Goal: Find contact information: Find contact information

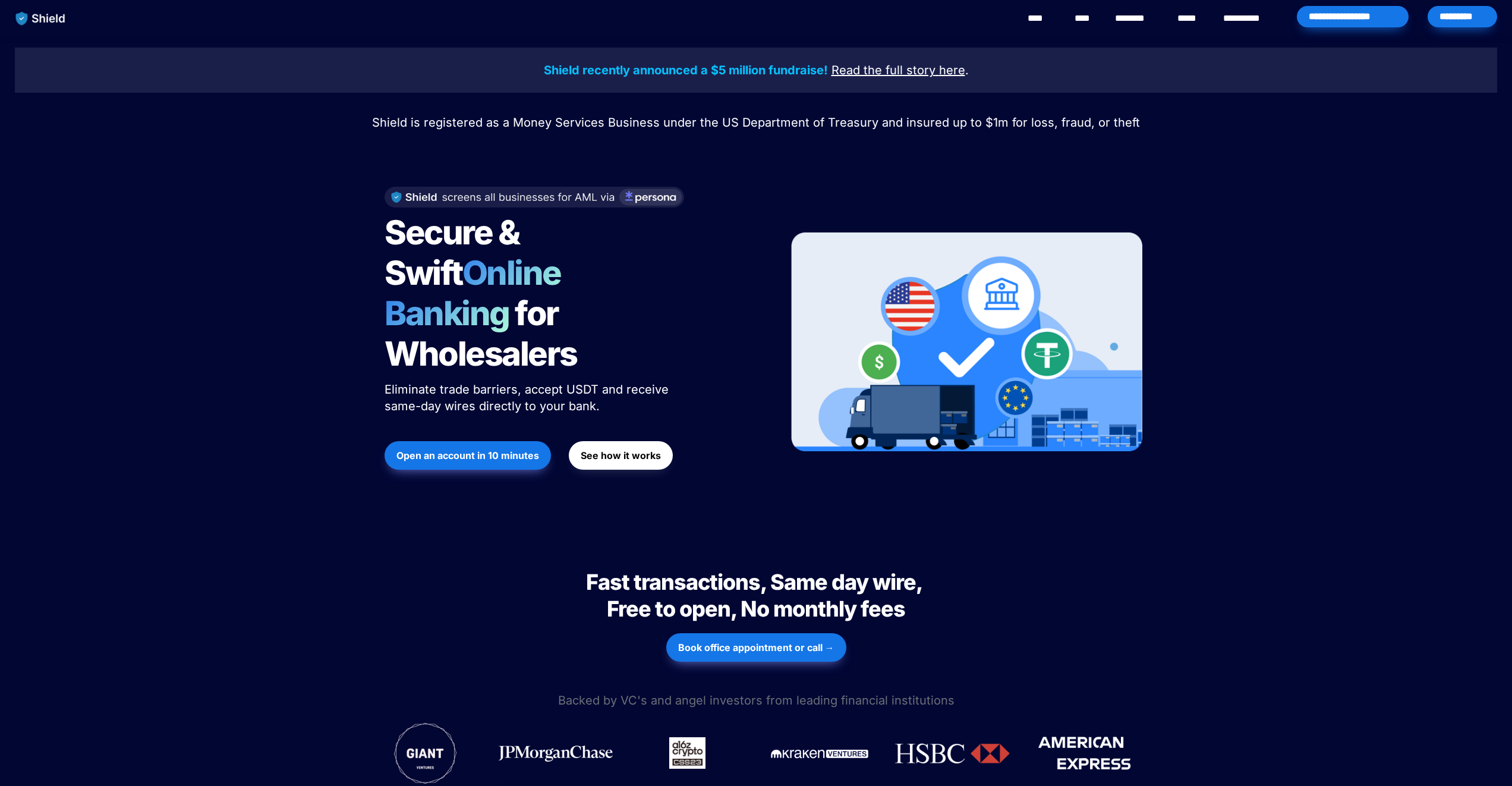
click at [242, 352] on div "Shield recently announced a $5 million fundraise! Read the full story here . Sh…" at bounding box center [756, 285] width 1512 height 498
click at [1138, 19] on link "********" at bounding box center [1136, 18] width 42 height 14
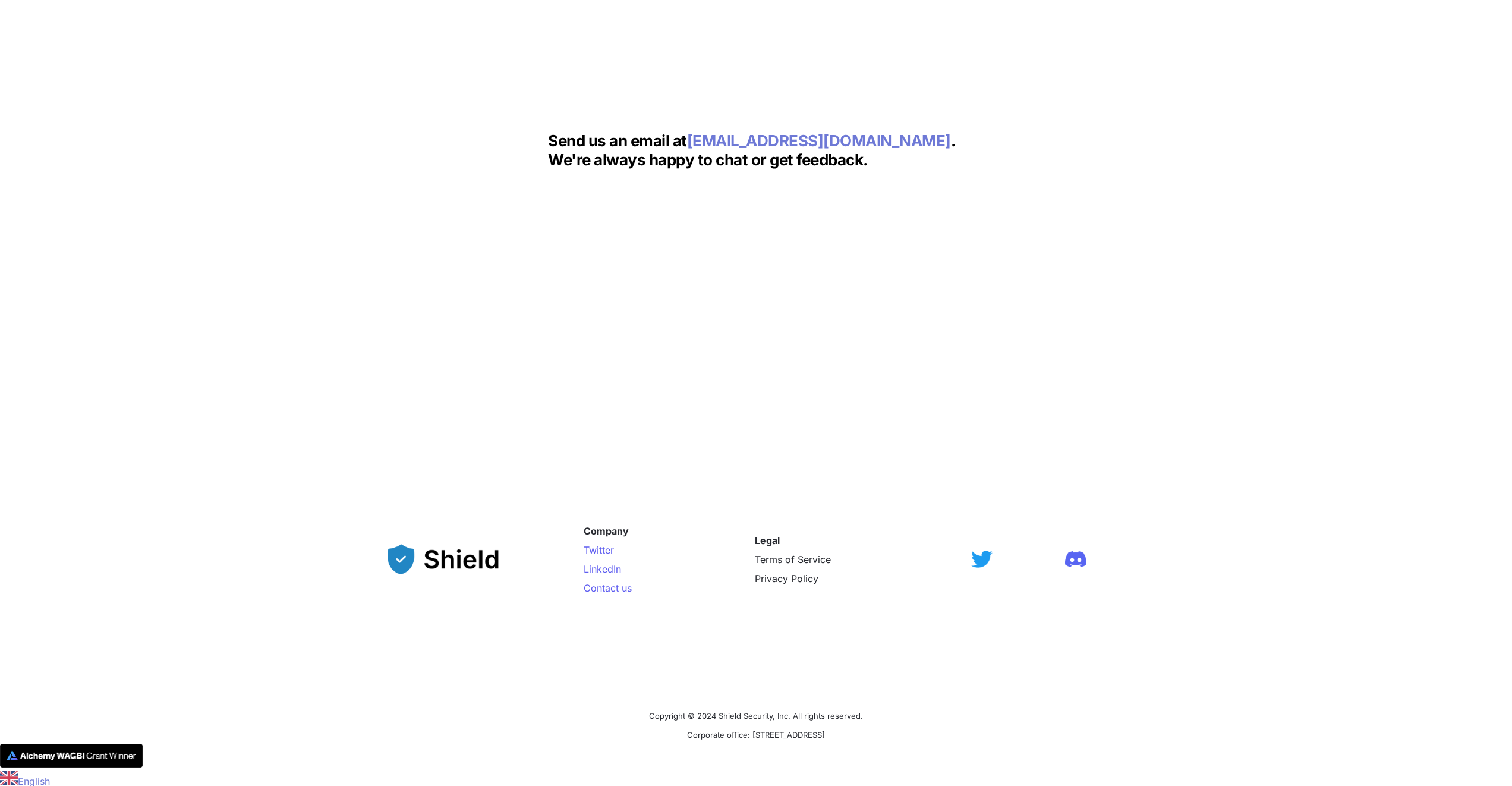
scroll to position [1641, 0]
